Goal: Task Accomplishment & Management: Manage account settings

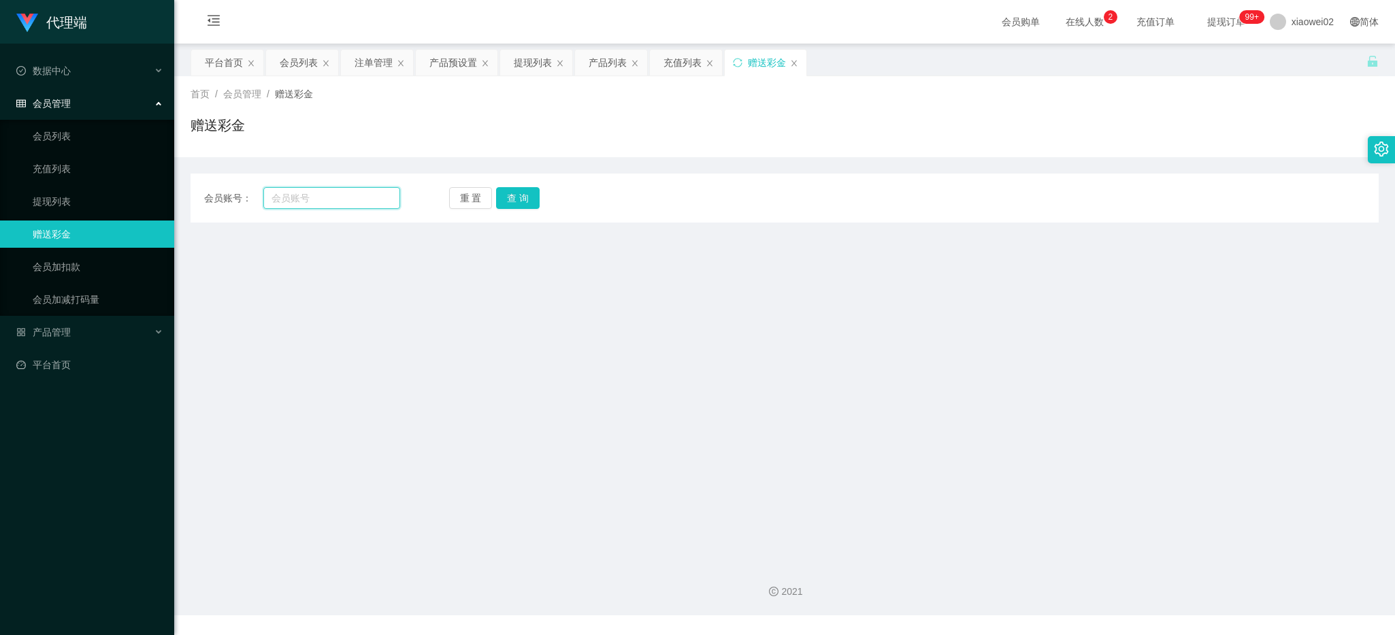
click at [312, 198] on input "text" at bounding box center [331, 198] width 137 height 22
paste input "Haozi1234"
type input "Haozi1234"
click at [512, 195] on button "查 询" at bounding box center [518, 198] width 44 height 22
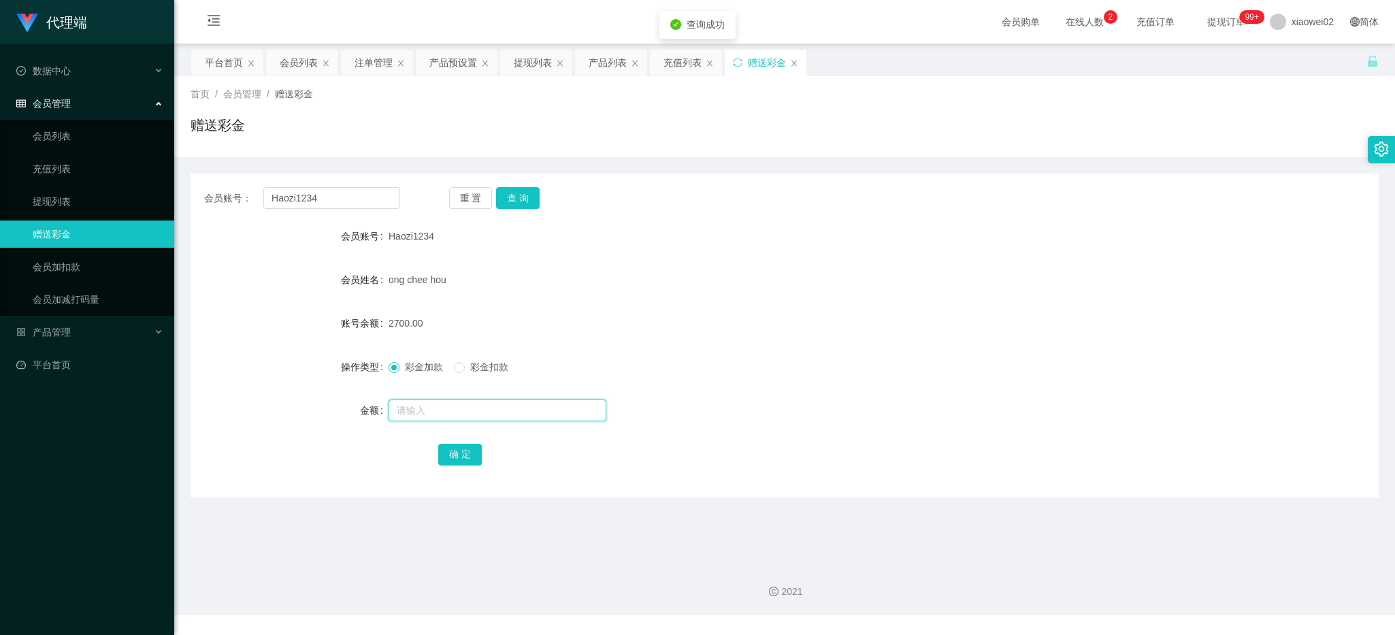
click at [433, 415] on input "text" at bounding box center [497, 410] width 218 height 22
type input "500"
click at [456, 460] on button "确 定" at bounding box center [460, 455] width 44 height 22
click at [759, 473] on div "会员账号： Haozi1234 重 置 查 询 会员账号 Haozi1234 会员姓名 ong chee hou 账号余额 3200.00 操作类型 彩金加款…" at bounding box center [784, 335] width 1188 height 324
click at [305, 199] on input "Haozi1234" at bounding box center [331, 198] width 137 height 22
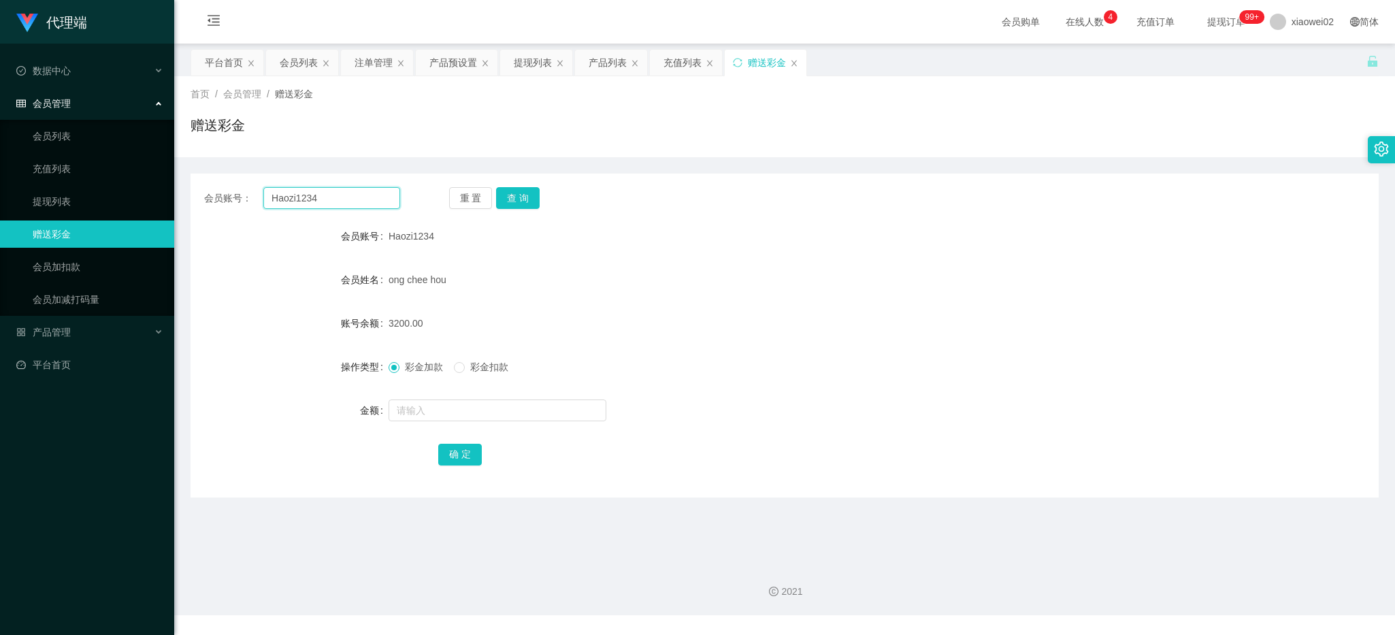
click at [305, 199] on input "Haozi1234" at bounding box center [331, 198] width 137 height 22
click at [478, 203] on button "重 置" at bounding box center [471, 198] width 44 height 22
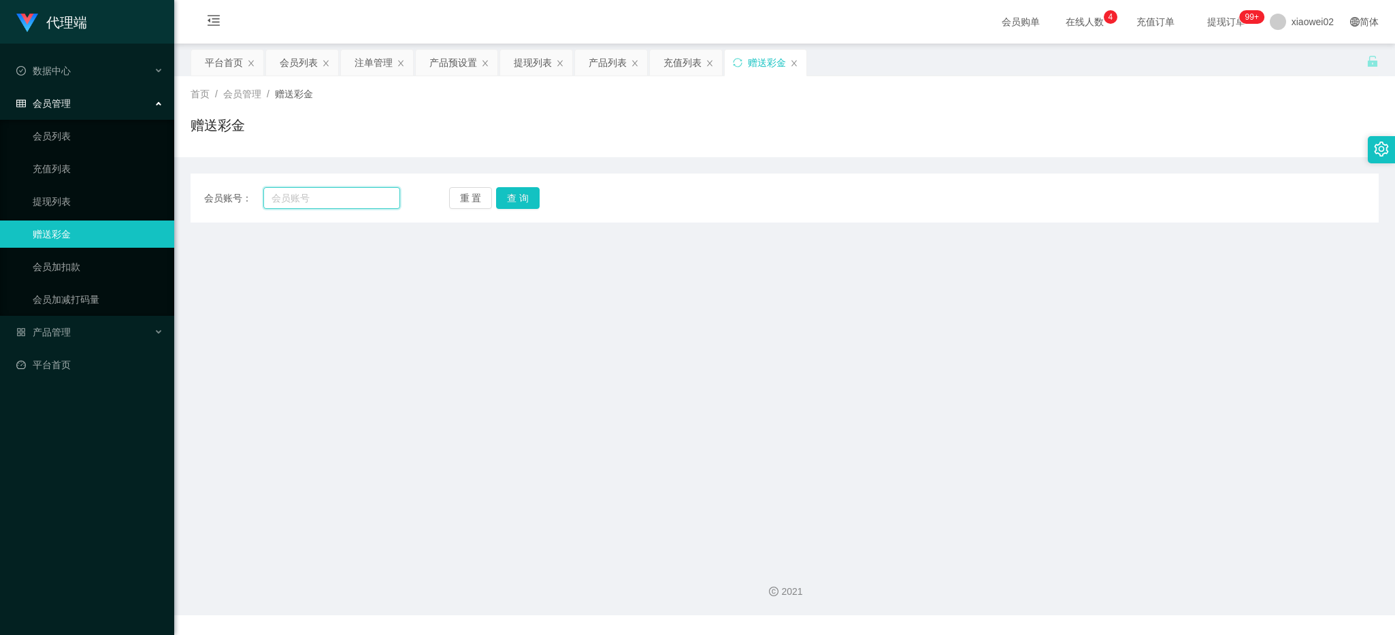
click at [342, 204] on input "text" at bounding box center [331, 198] width 137 height 22
paste input "Haozi1234"
type input "Haozi1234"
click at [507, 199] on button "查 询" at bounding box center [518, 198] width 44 height 22
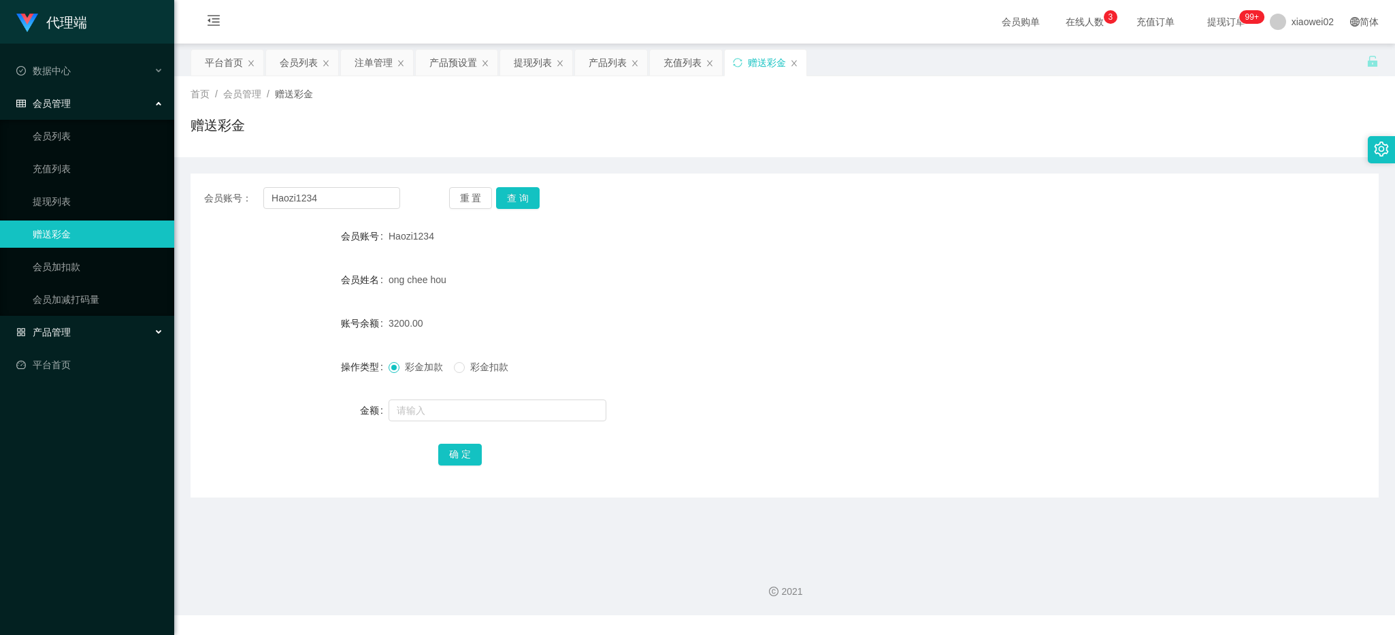
click at [58, 329] on span "产品管理" at bounding box center [43, 332] width 54 height 11
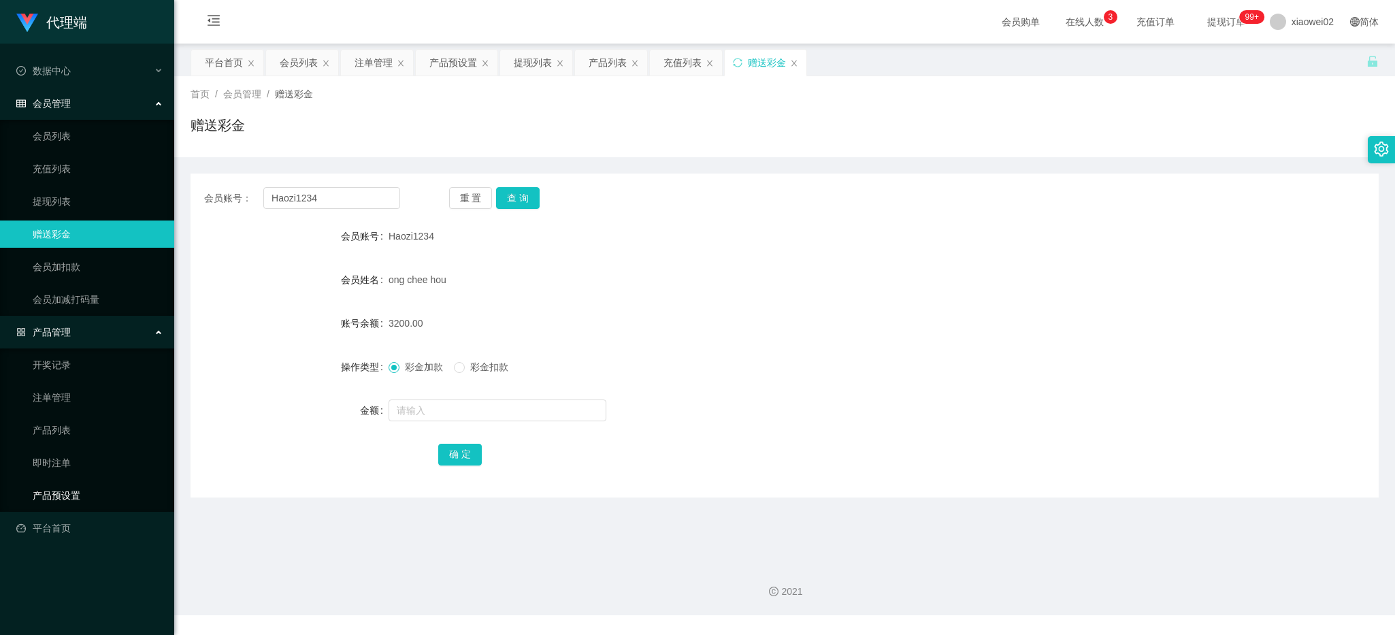
click at [65, 490] on link "产品预设置" at bounding box center [98, 495] width 131 height 27
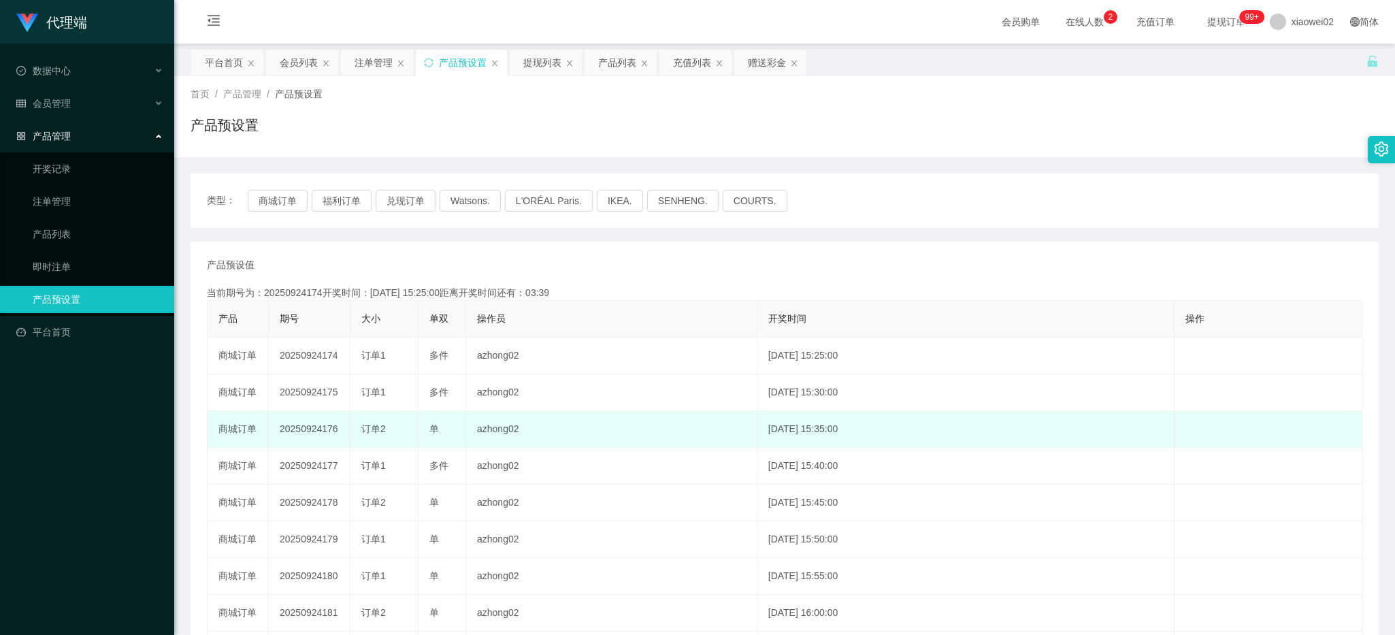
click at [139, 492] on div "代理端 数据中心 会员管理 产品管理 开奖记录 注单管理 产品列表 即时注单 产品预设置 平台首页" at bounding box center [87, 317] width 174 height 635
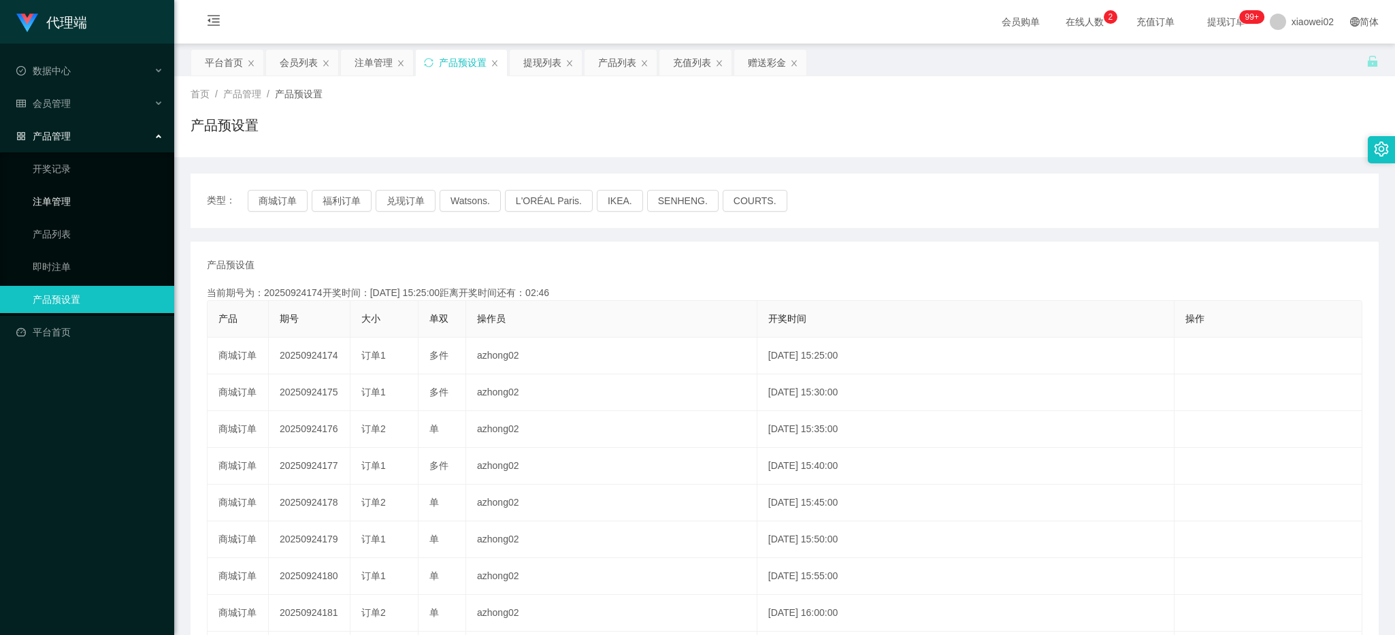
click at [102, 191] on link "注单管理" at bounding box center [98, 201] width 131 height 27
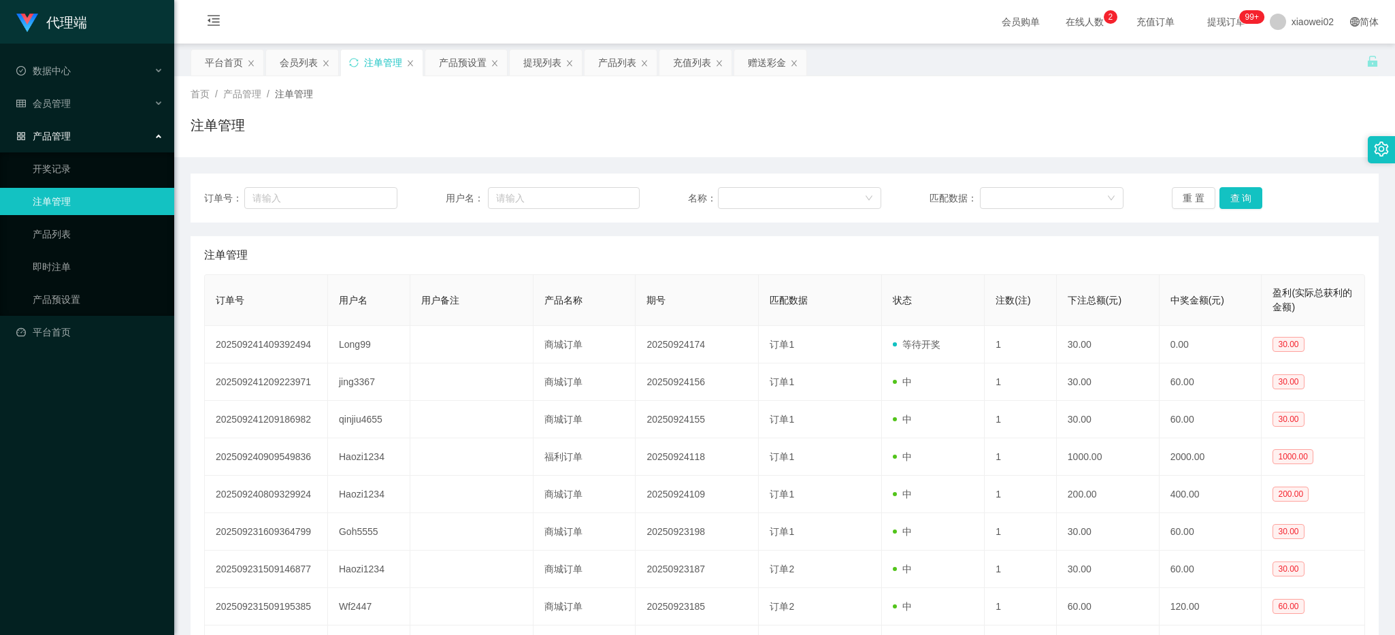
click at [116, 118] on li "会员管理" at bounding box center [87, 105] width 174 height 30
click at [116, 104] on div "会员管理" at bounding box center [87, 103] width 174 height 27
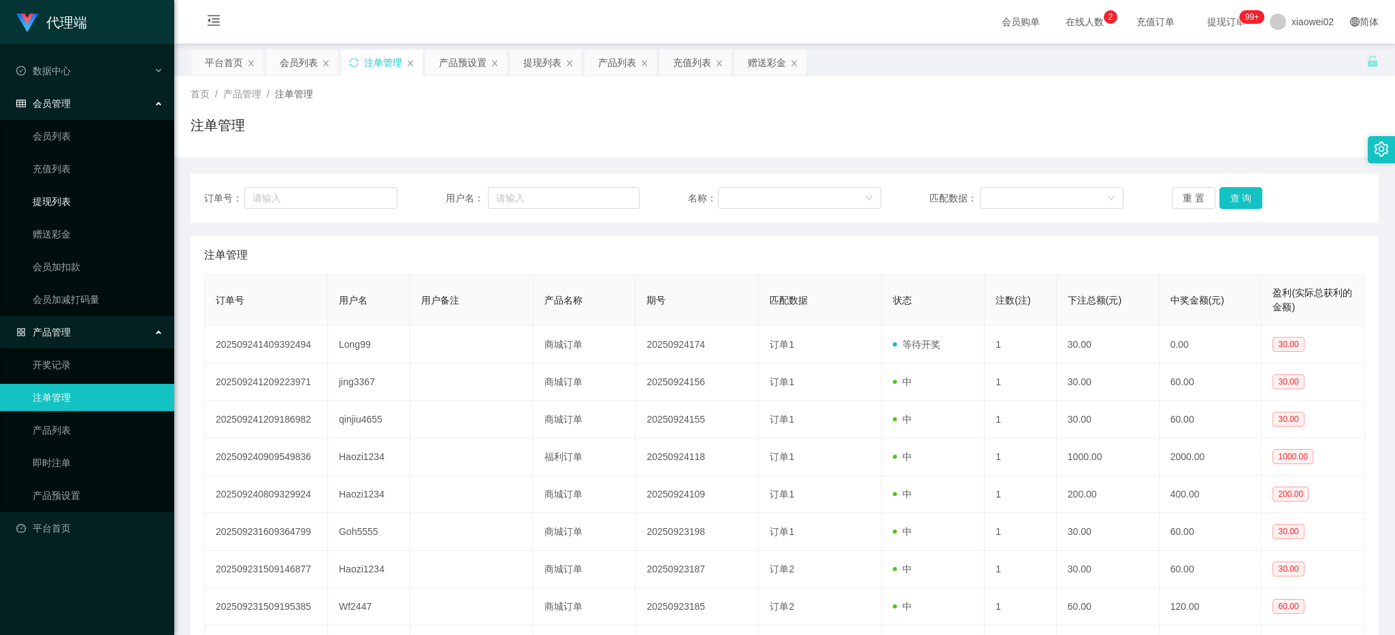
click at [100, 195] on link "提现列表" at bounding box center [98, 201] width 131 height 27
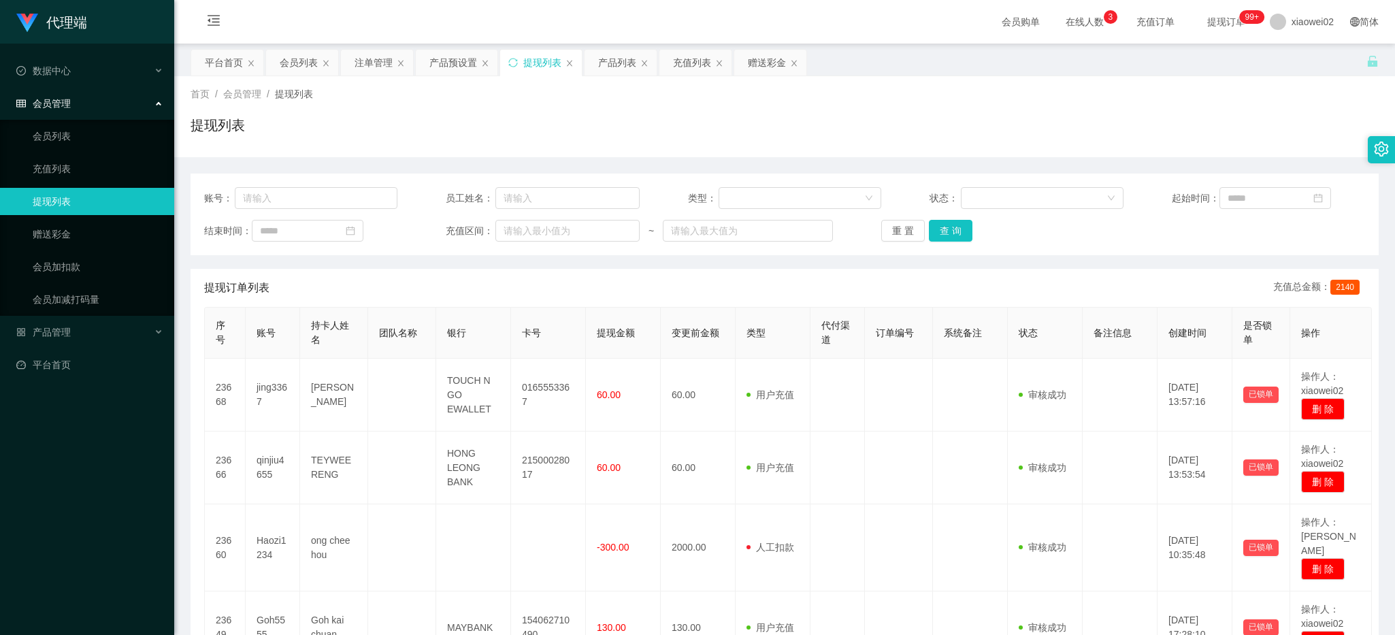
click at [648, 107] on div "首页 / 会员管理 / 提现列表 / 提现列表" at bounding box center [784, 116] width 1188 height 59
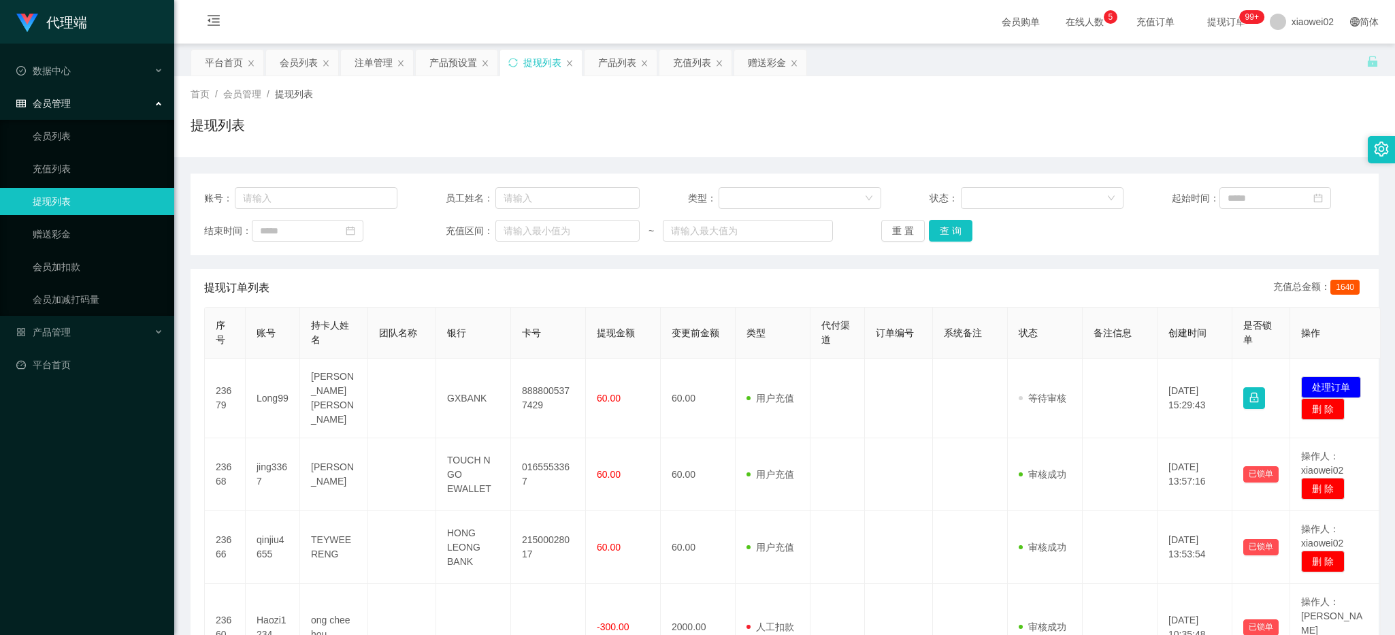
click at [1340, 376] on button "处理订单" at bounding box center [1331, 387] width 60 height 22
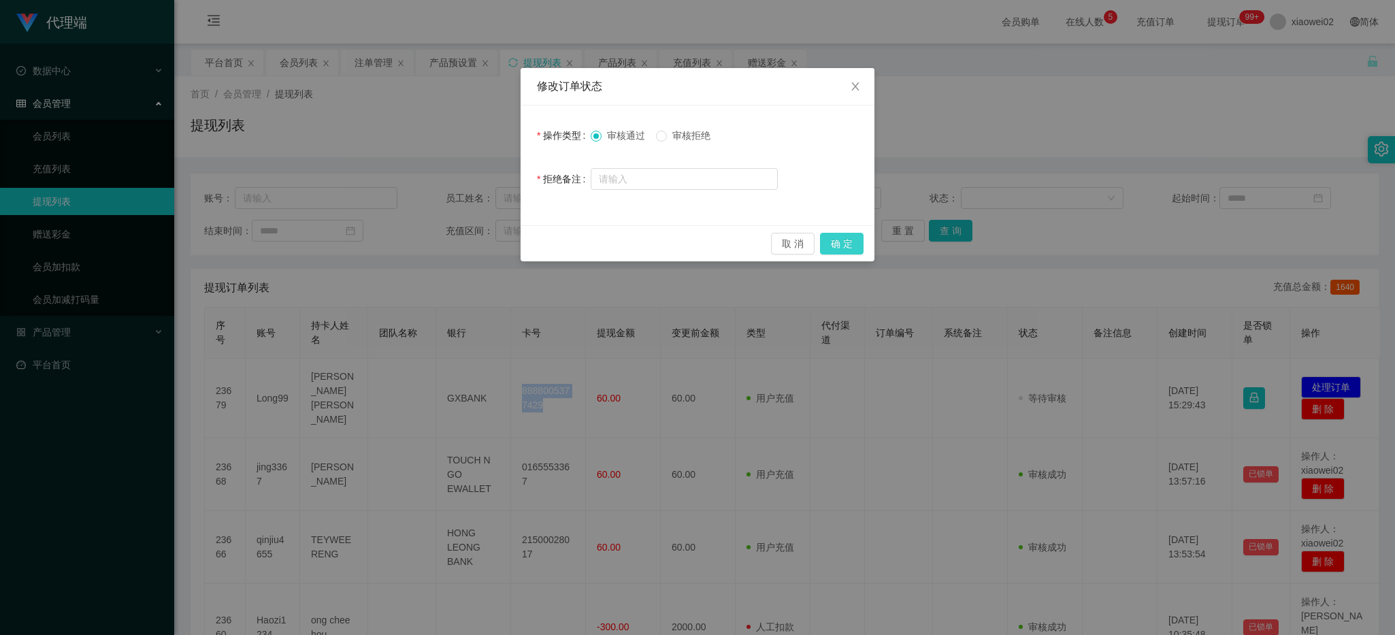
click at [828, 244] on button "确 定" at bounding box center [842, 244] width 44 height 22
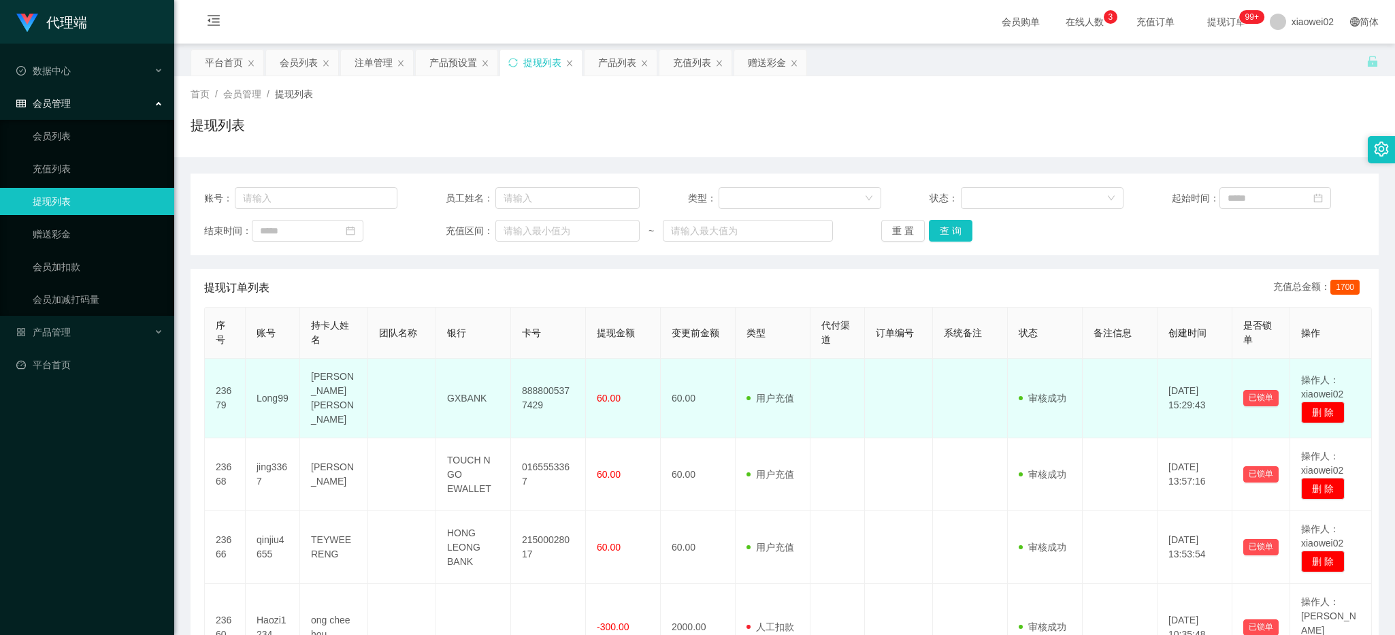
click at [631, 392] on td "60.00" at bounding box center [623, 399] width 75 height 80
click at [478, 395] on td "GXBANK" at bounding box center [473, 399] width 75 height 80
copy td "GXBANK"
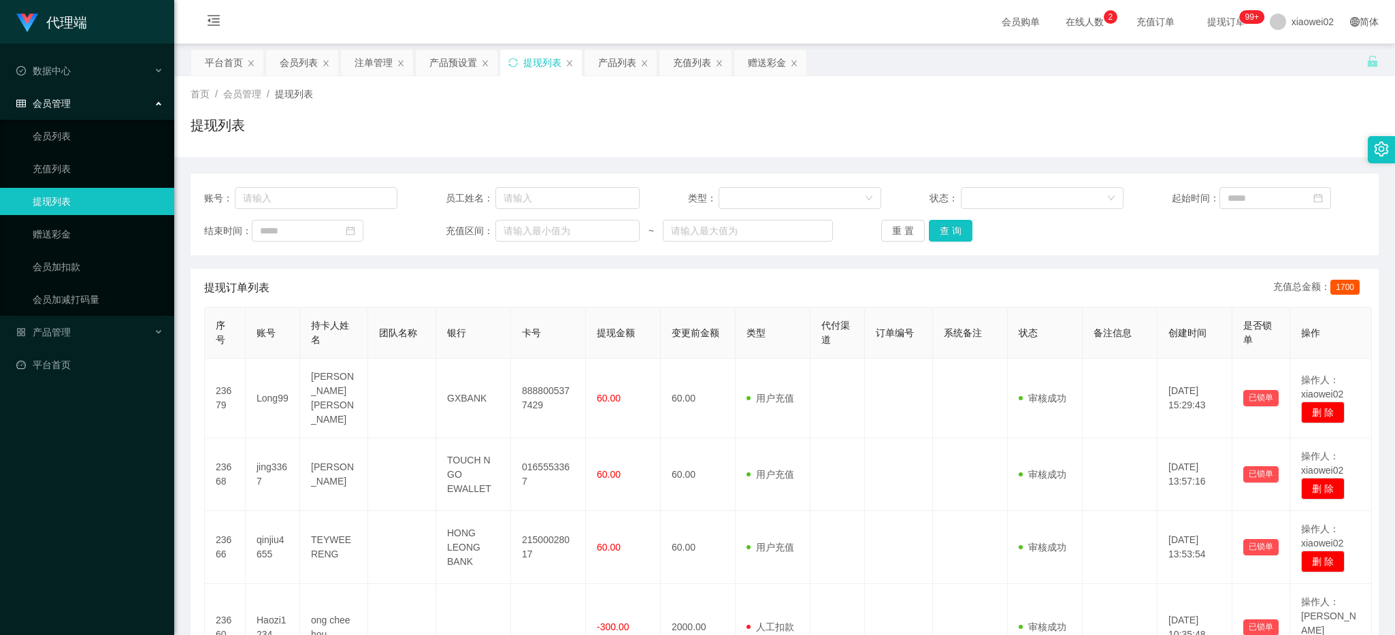
drag, startPoint x: 537, startPoint y: 144, endPoint x: 616, endPoint y: 101, distance: 89.2
click at [545, 141] on div "提现列表" at bounding box center [784, 130] width 1188 height 31
